Goal: Navigation & Orientation: Find specific page/section

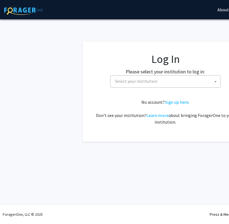
select select
click at [141, 85] on span "Select your institution" at bounding box center [166, 80] width 107 height 11
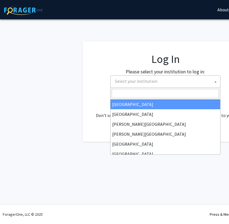
click at [140, 84] on span "Select your institution" at bounding box center [166, 80] width 107 height 11
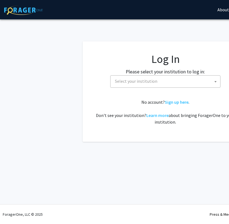
scroll to position [0, 102]
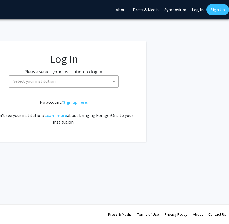
click at [80, 74] on label "Please select your institution to log in:" at bounding box center [63, 71] width 79 height 7
click at [78, 77] on span "Select your institution" at bounding box center [64, 80] width 107 height 11
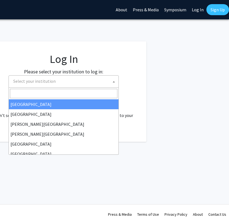
click at [41, 90] on input "Search" at bounding box center [63, 93] width 107 height 9
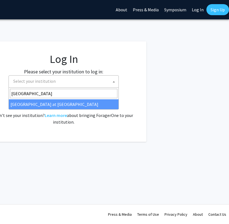
type input "[GEOGRAPHIC_DATA]"
select select "18"
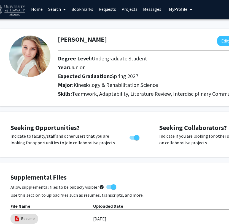
scroll to position [1, 13]
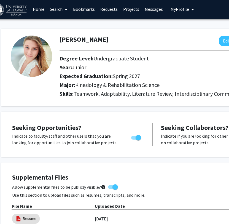
click at [42, 10] on link "Home" at bounding box center [38, 8] width 17 height 19
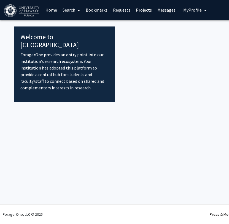
click at [119, 89] on div at bounding box center [216, 63] width 202 height 75
